Goal: Transaction & Acquisition: Purchase product/service

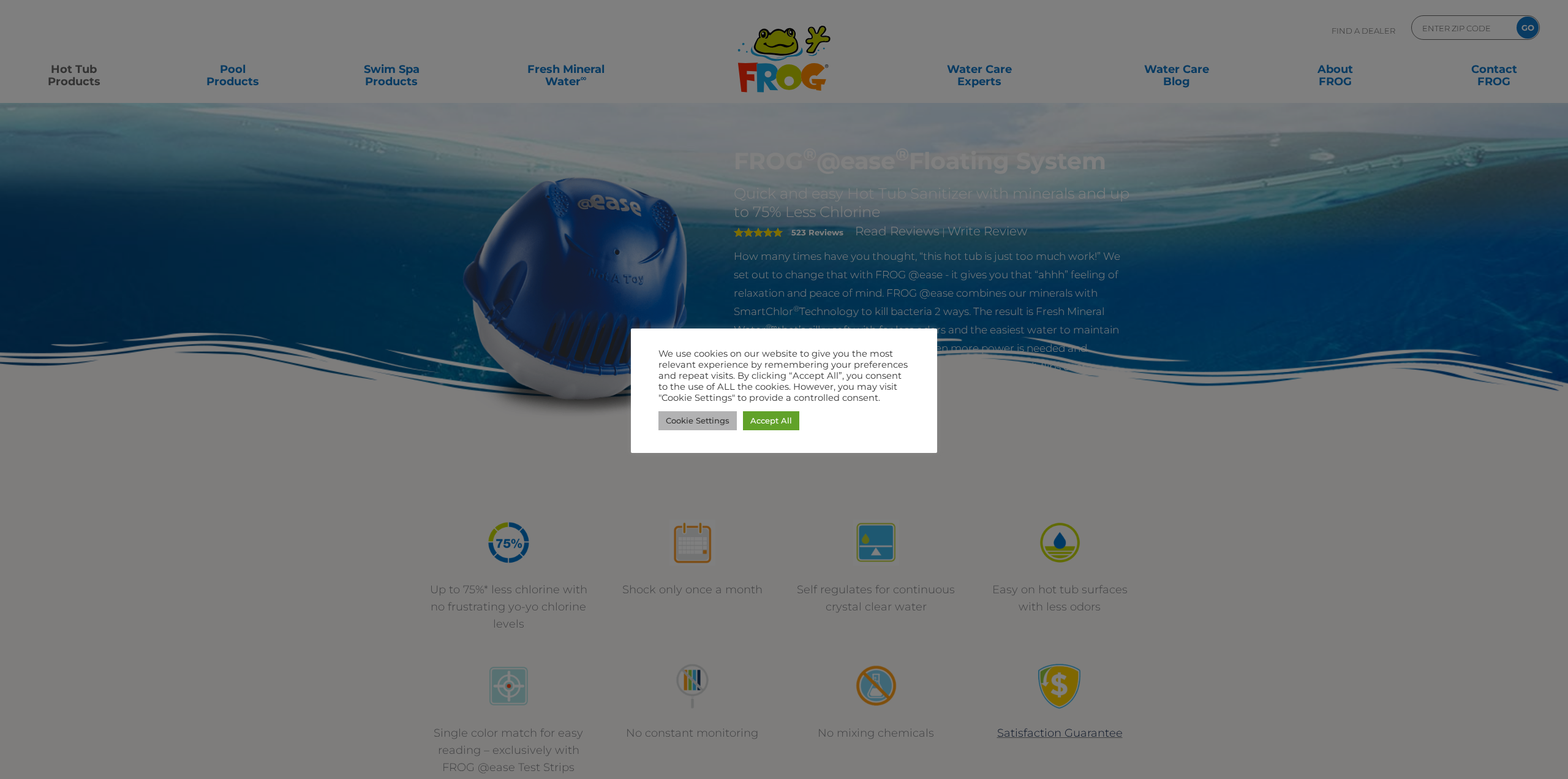
click at [692, 422] on link "Cookie Settings" at bounding box center [697, 420] width 78 height 19
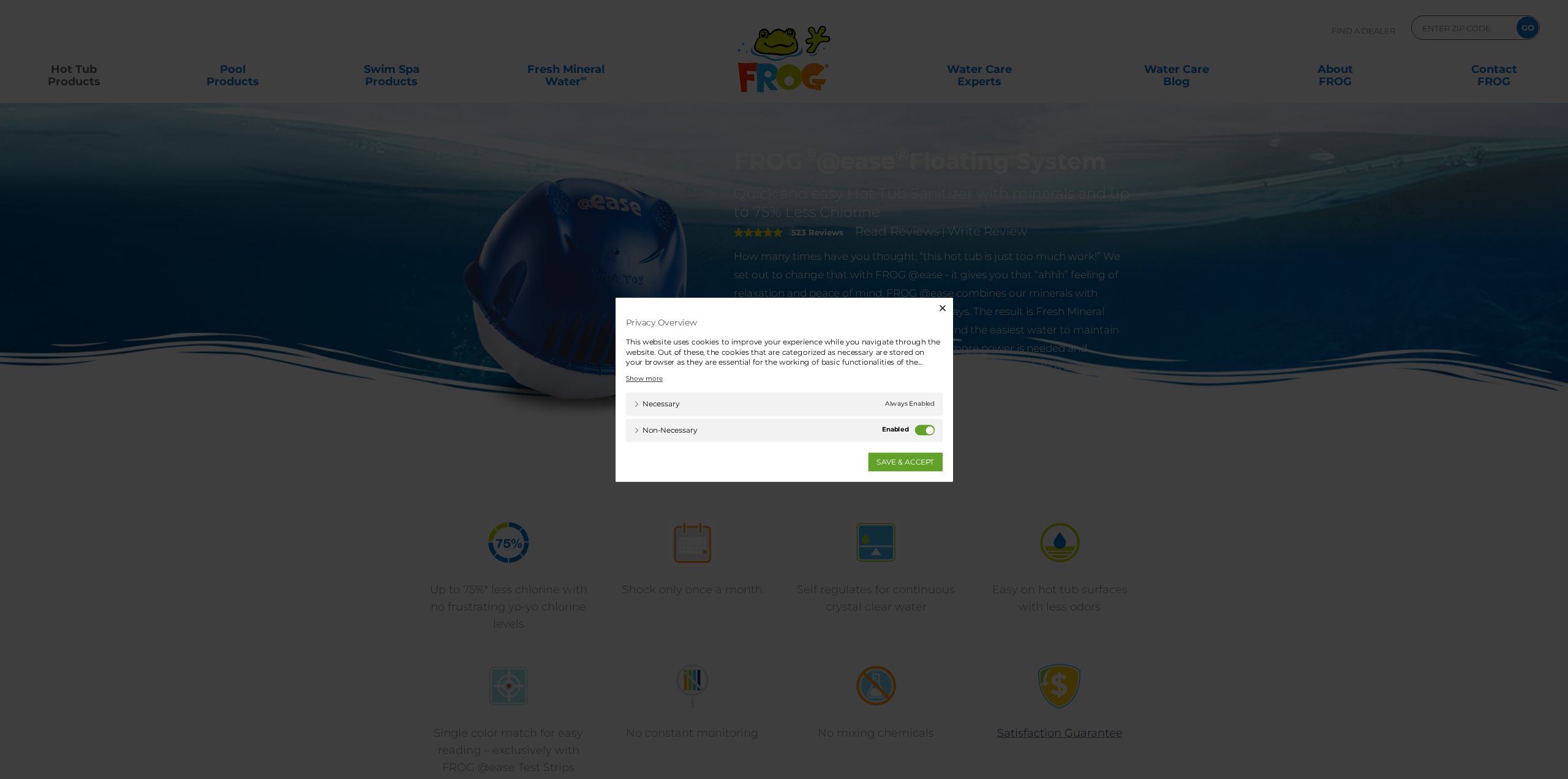
click at [949, 433] on label "Non-necessary" at bounding box center [948, 436] width 23 height 12
click at [0, 0] on input "Non-necessary" at bounding box center [0, 0] width 0 height 0
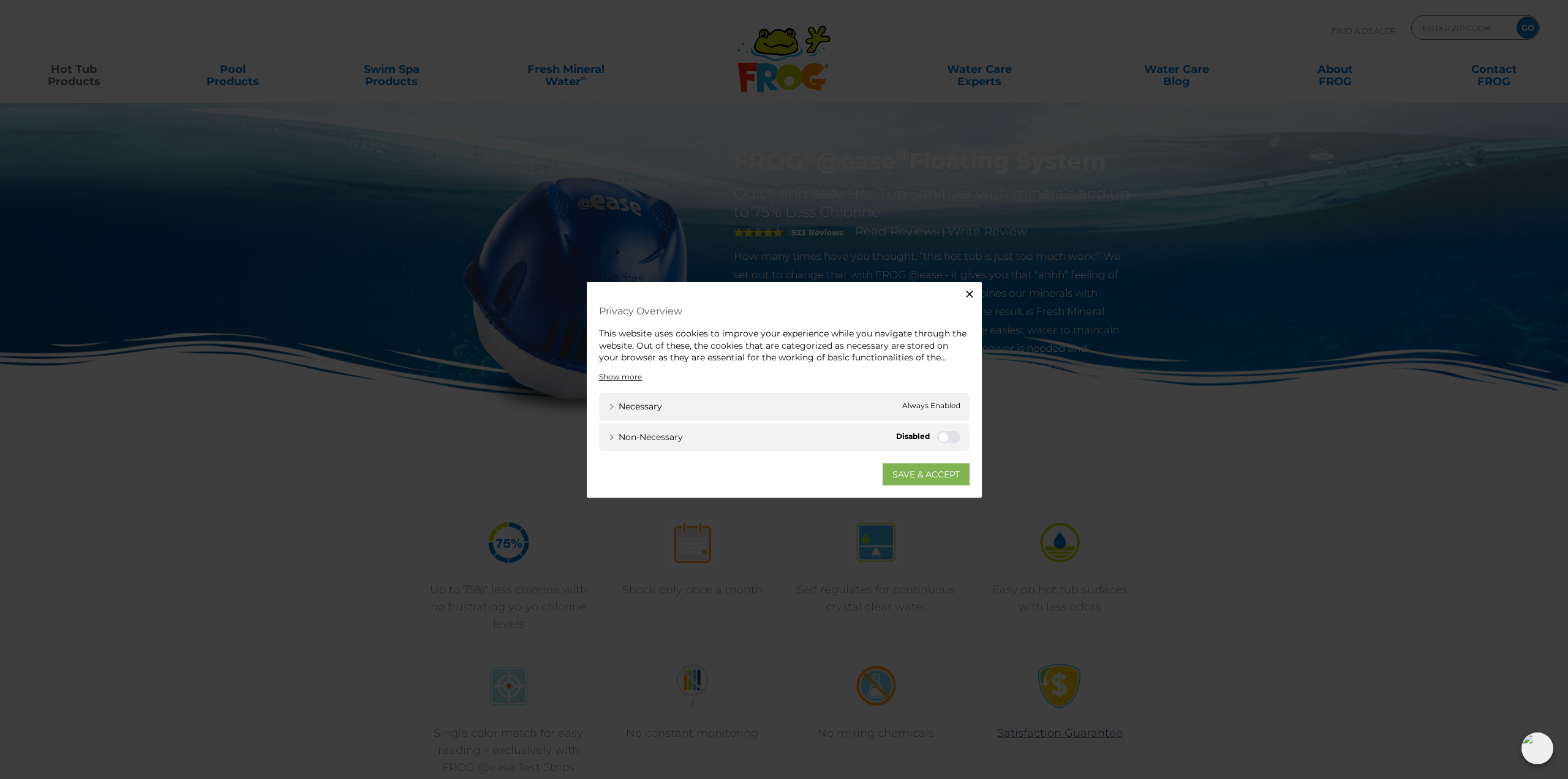
click at [921, 484] on link "SAVE & ACCEPT" at bounding box center [926, 473] width 87 height 22
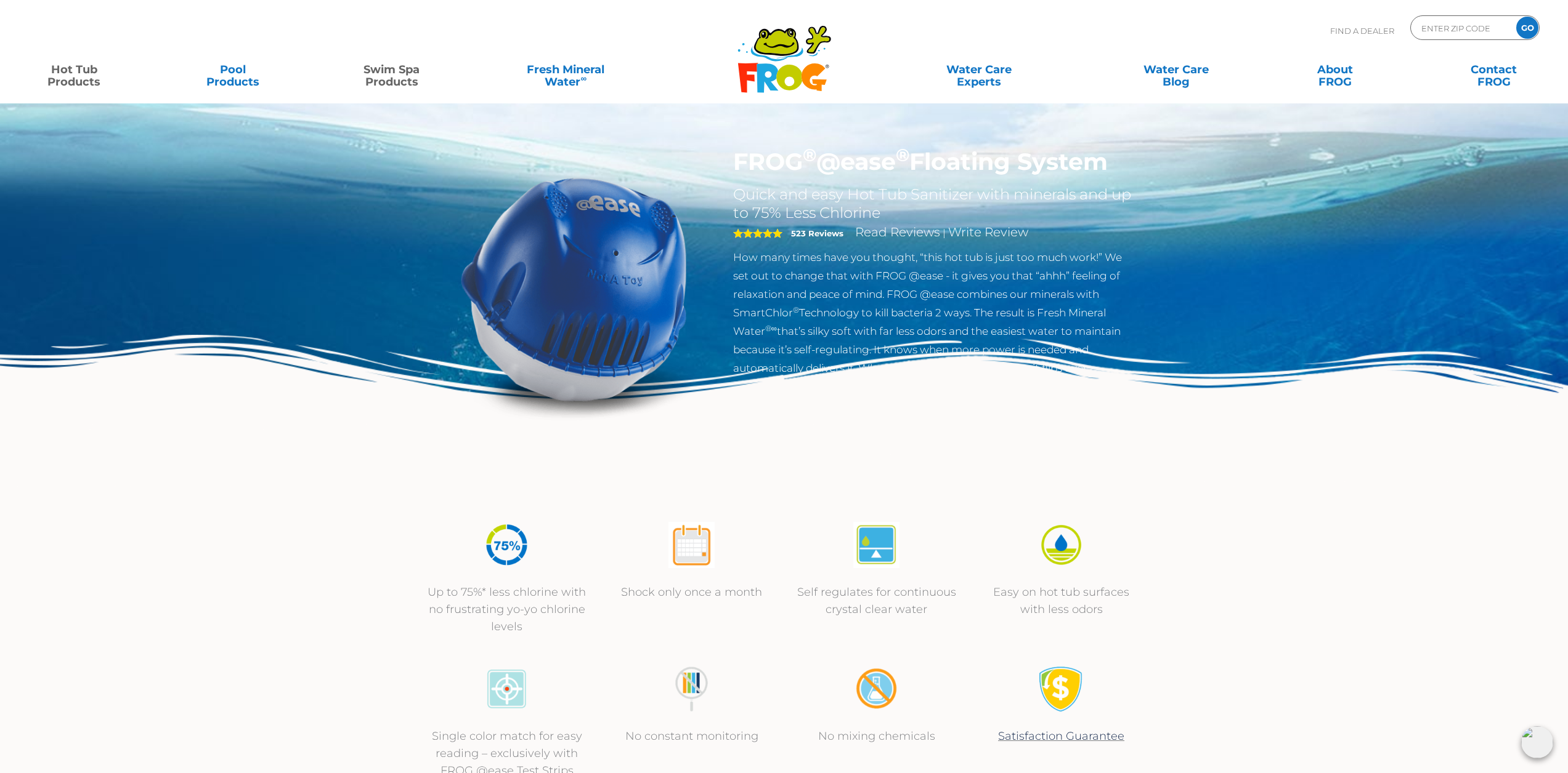
click at [396, 77] on link "Swim Spa Products" at bounding box center [391, 70] width 123 height 25
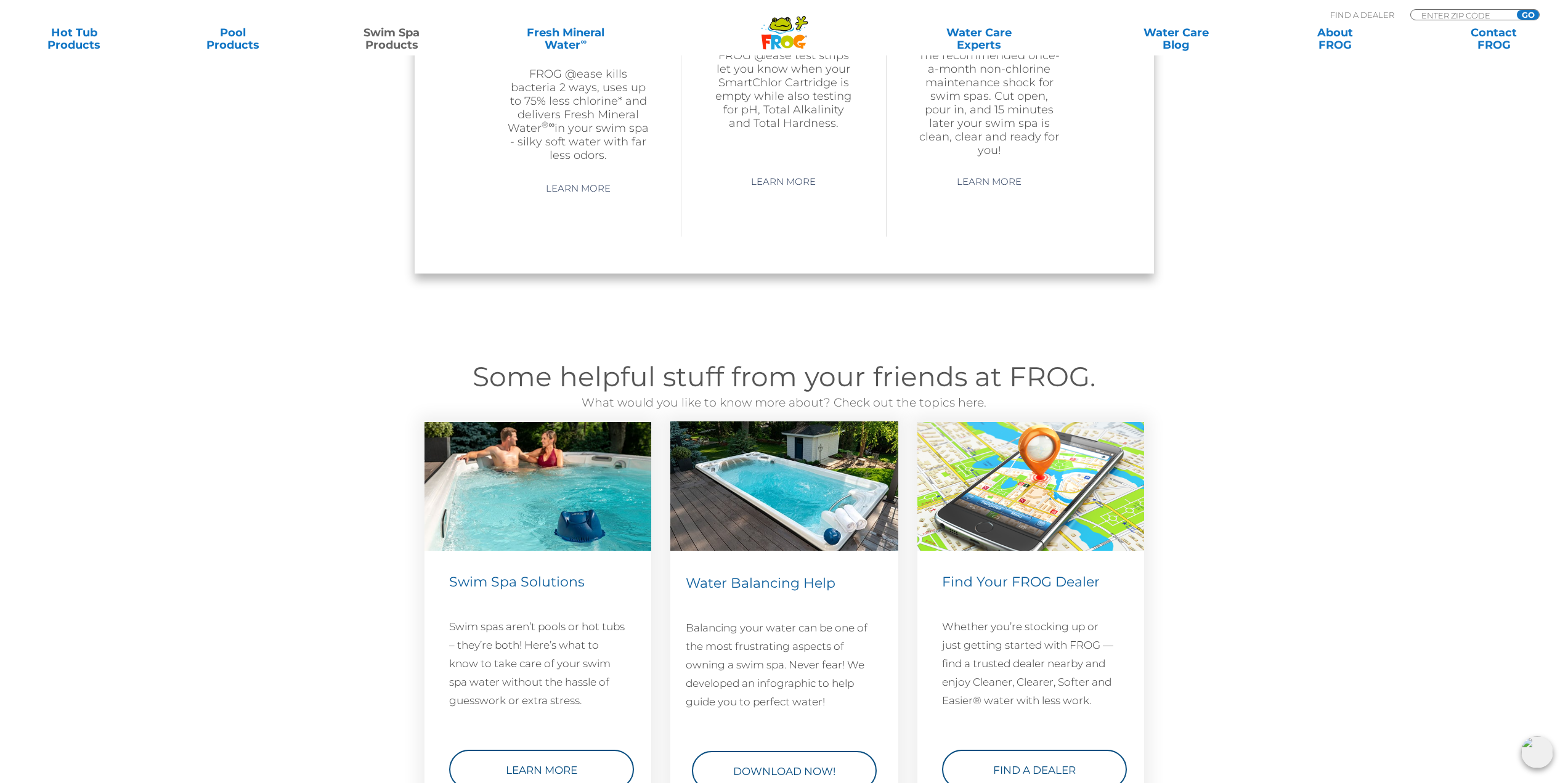
scroll to position [1047, 0]
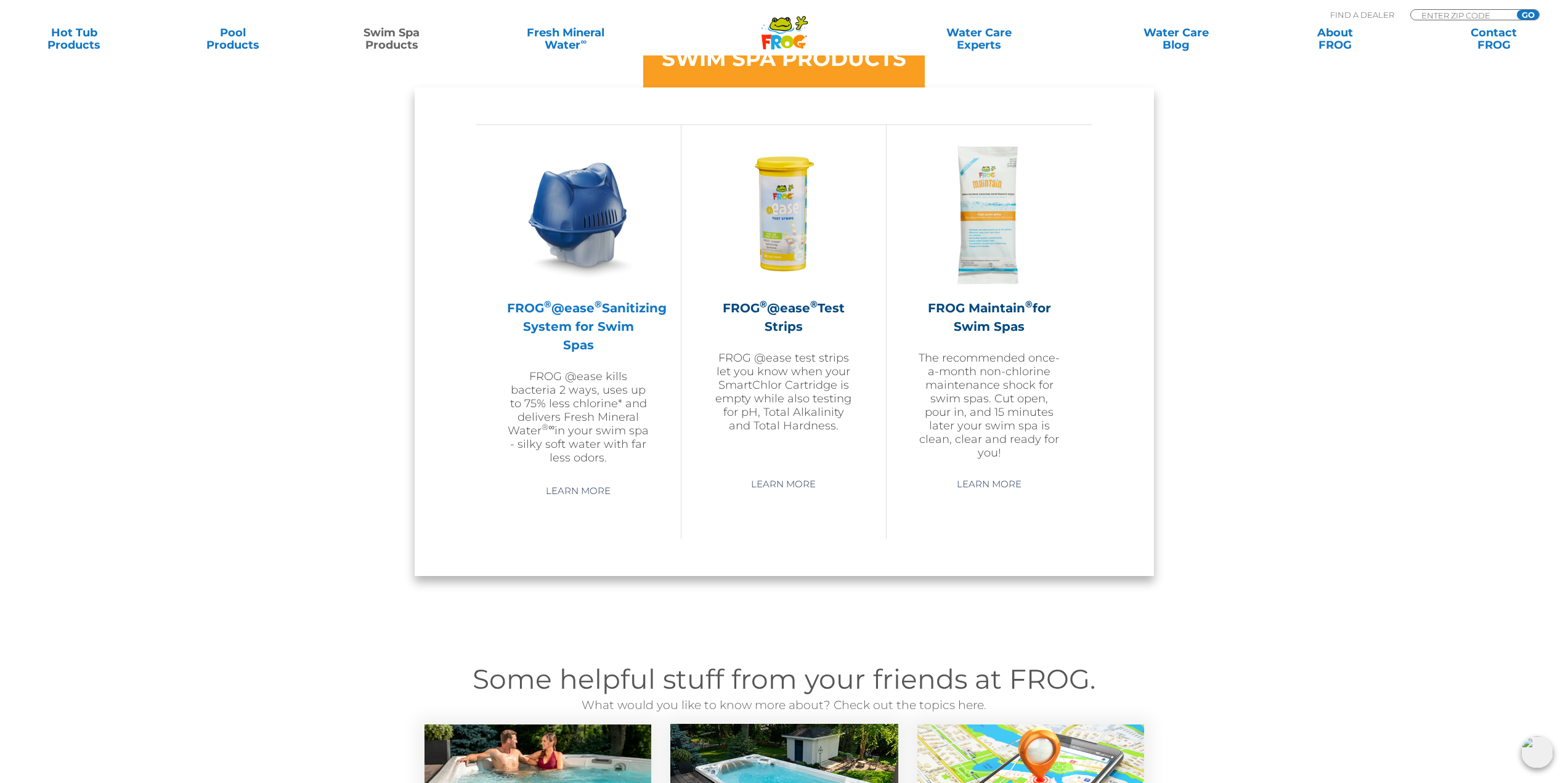
click at [620, 288] on div "FROG ® @ease ® Sanitizing System for Swim Spas FROG @ease kills bacteria 2 ways…" at bounding box center [578, 304] width 143 height 321
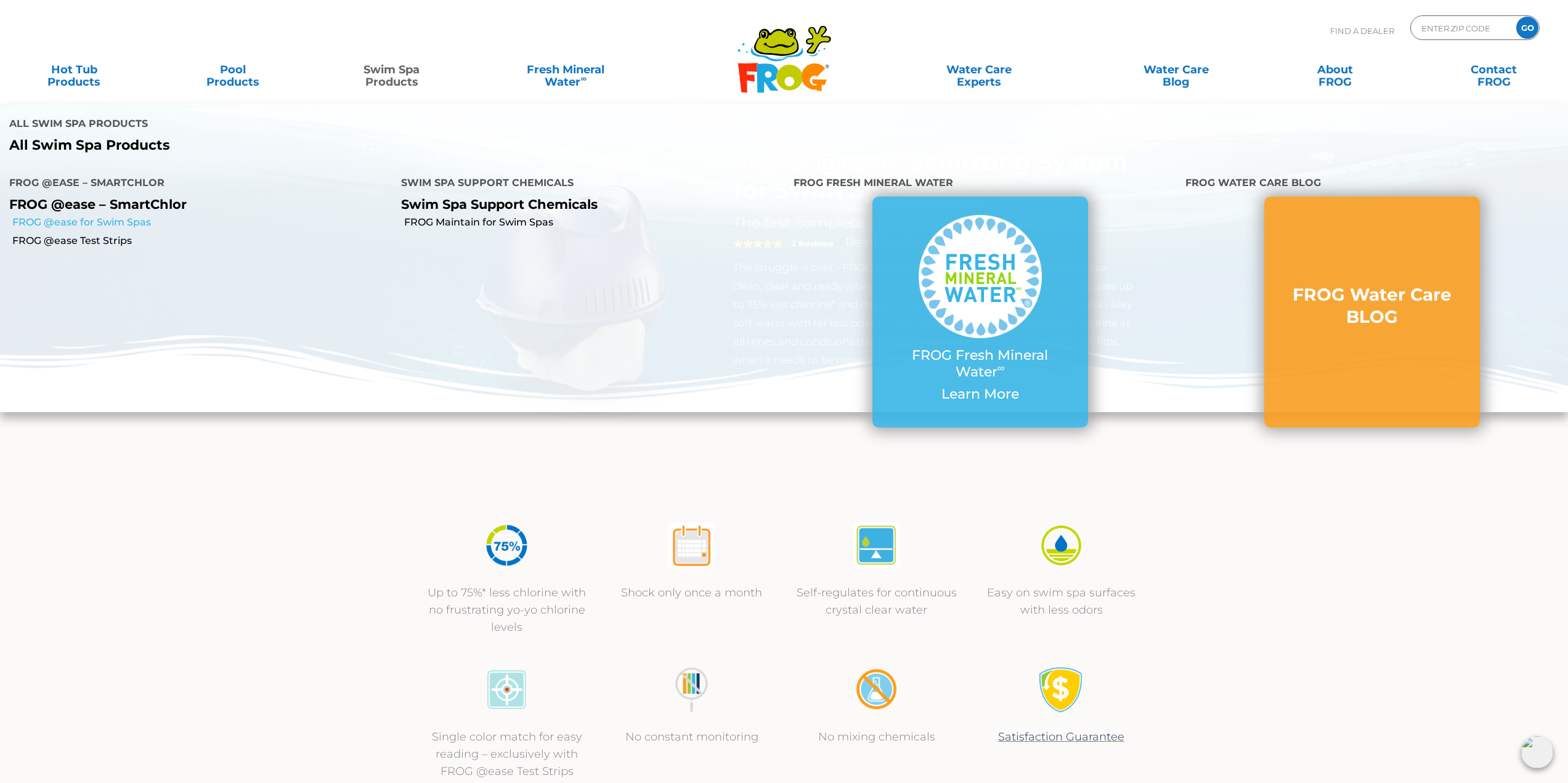
click at [86, 216] on link "FROG @ease for Swim Spas" at bounding box center [201, 223] width 380 height 14
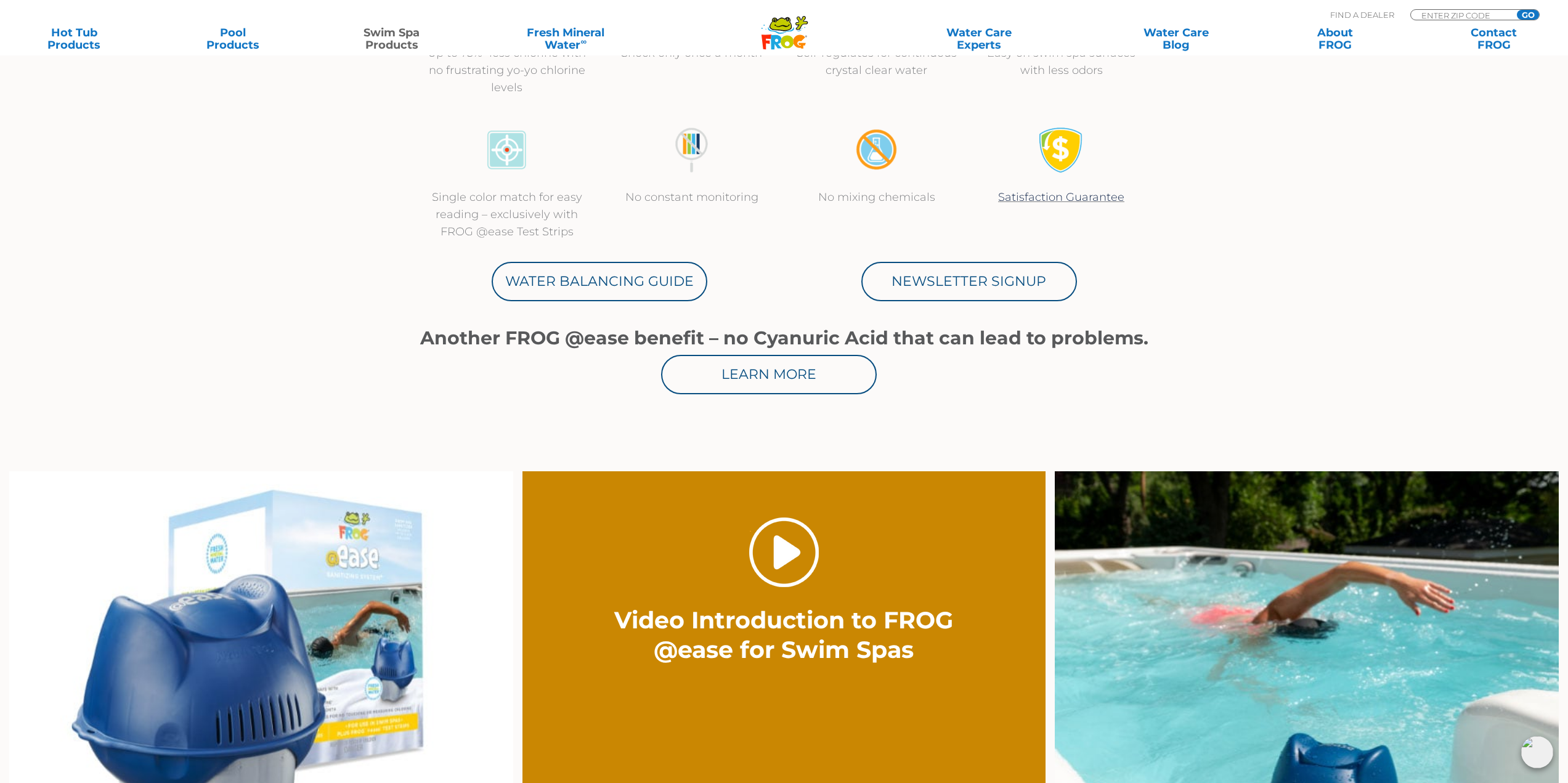
scroll to position [554, 0]
